Goal: Task Accomplishment & Management: Use online tool/utility

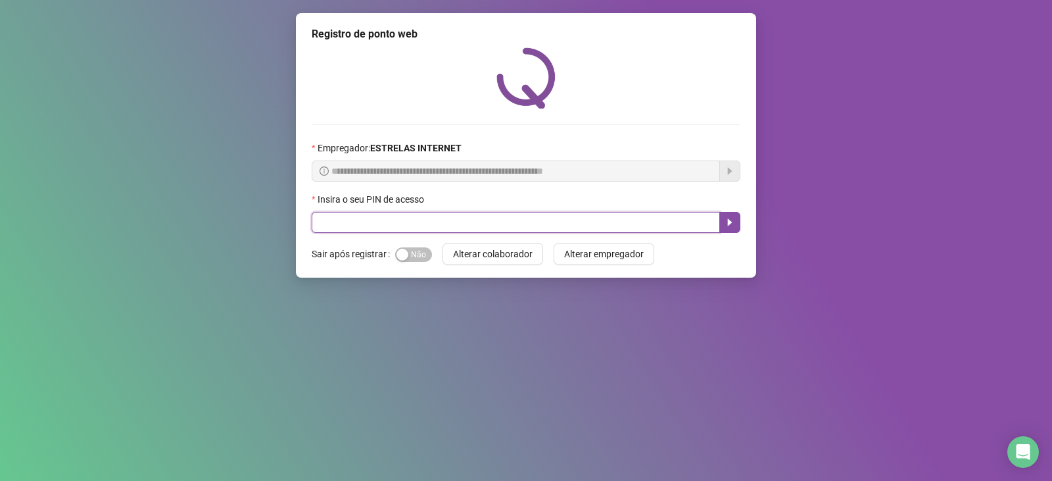
click at [435, 227] on input "text" at bounding box center [516, 222] width 408 height 21
click at [423, 222] on input "text" at bounding box center [516, 222] width 408 height 21
type input "*****"
click at [731, 226] on icon "caret-right" at bounding box center [730, 222] width 11 height 11
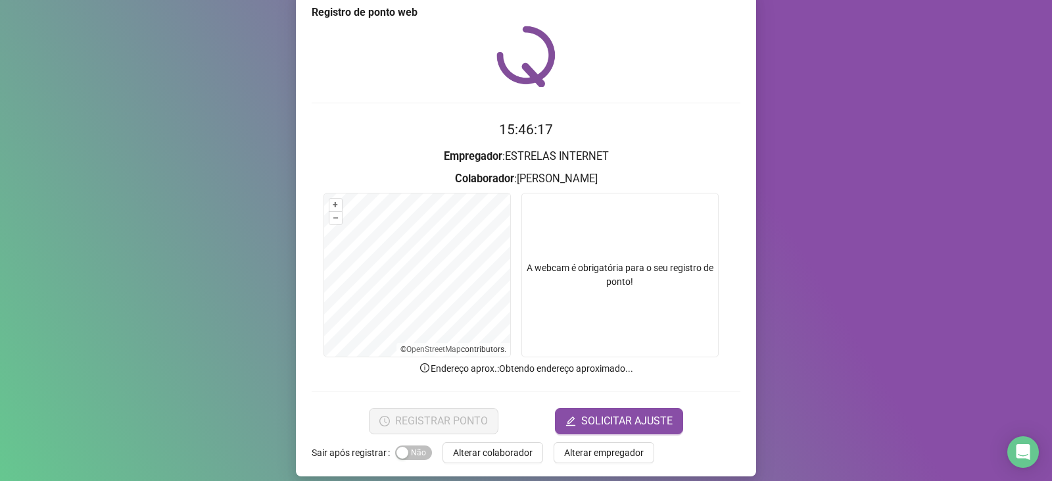
scroll to position [33, 0]
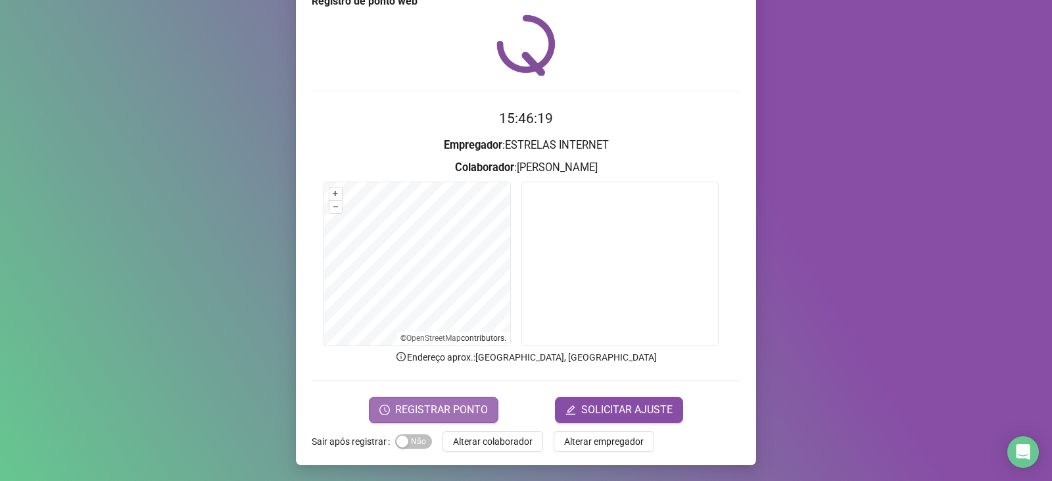
click at [400, 409] on span "REGISTRAR PONTO" at bounding box center [441, 410] width 93 height 16
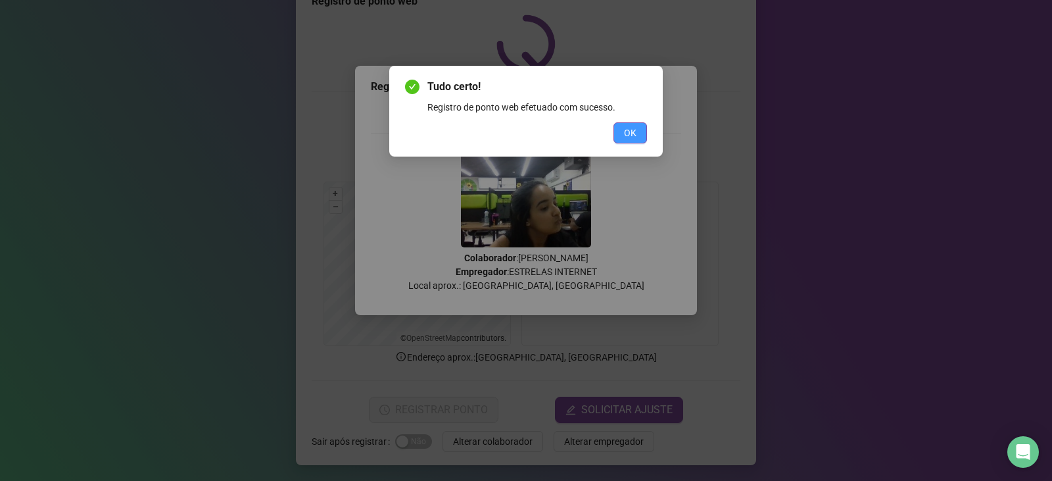
click at [622, 130] on button "OK" at bounding box center [631, 132] width 34 height 21
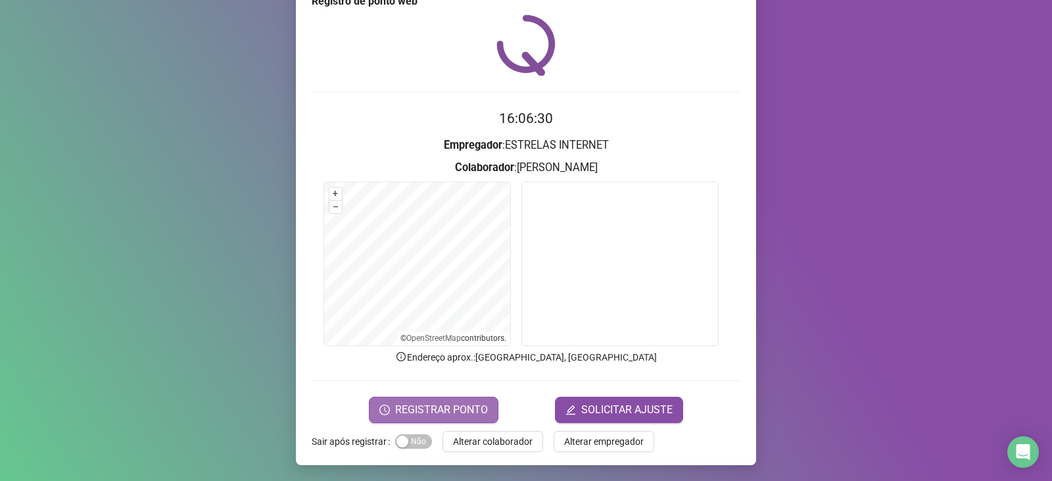
click at [416, 419] on button "REGISTRAR PONTO" at bounding box center [434, 410] width 130 height 26
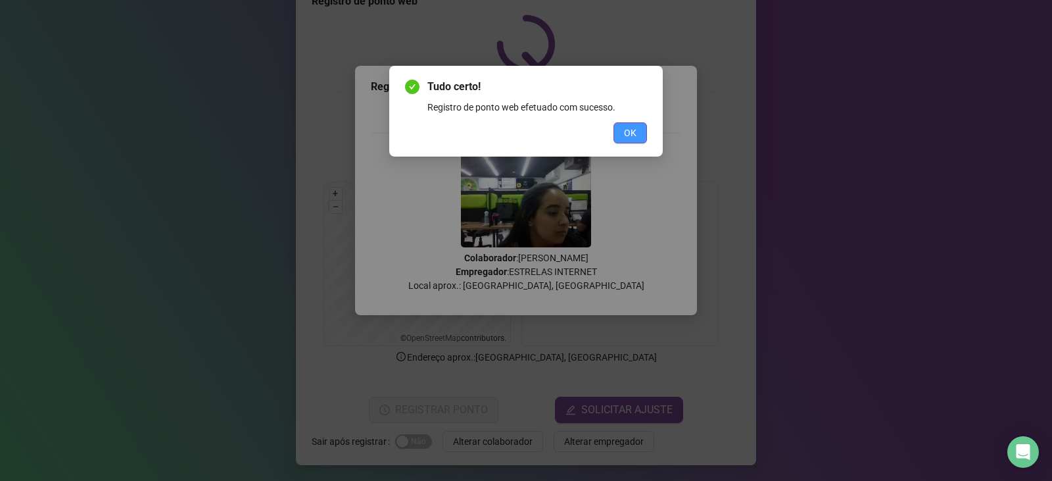
click at [625, 134] on span "OK" at bounding box center [630, 133] width 12 height 14
